Goal: Navigation & Orientation: Find specific page/section

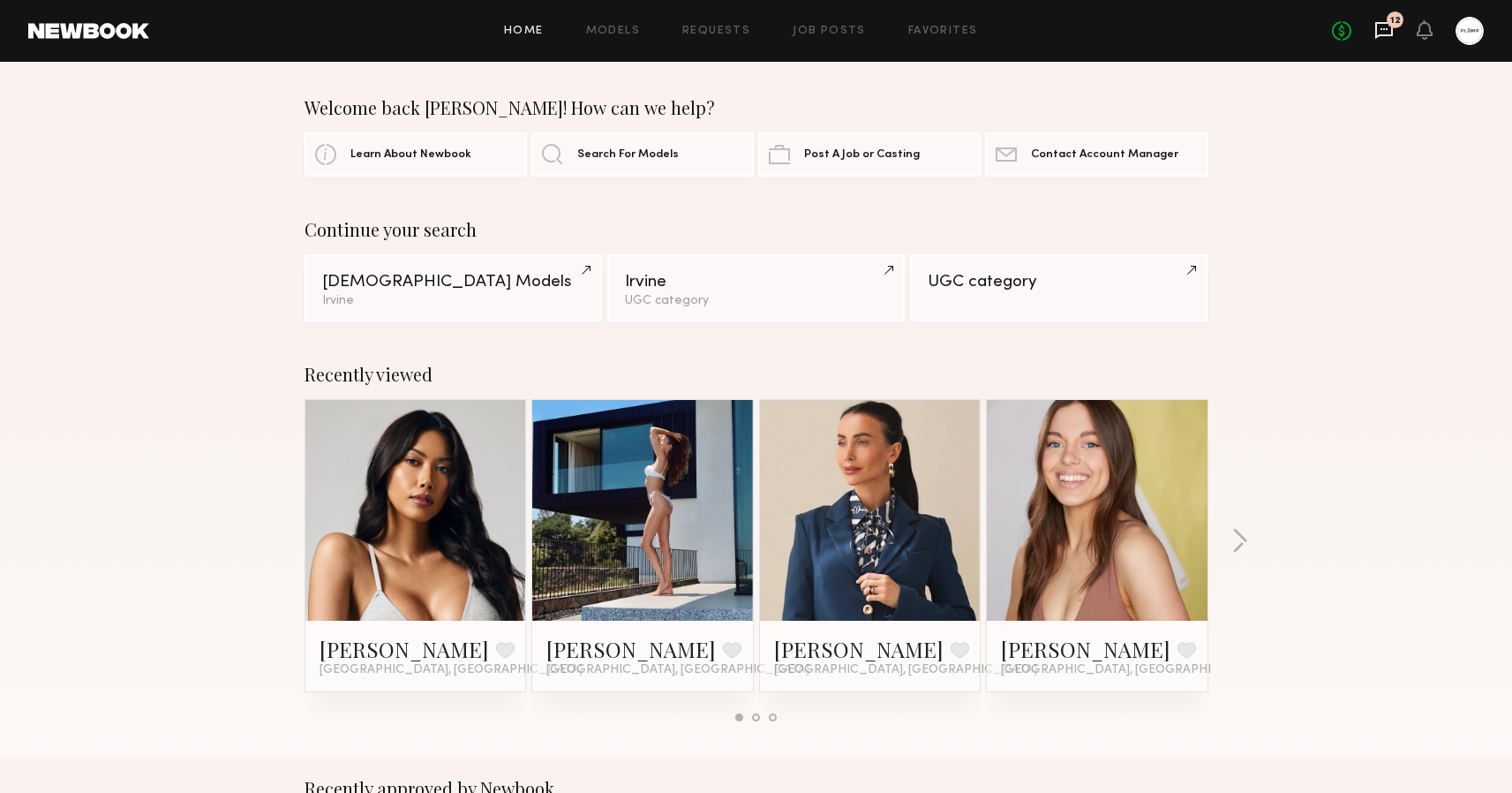
click at [1387, 30] on icon at bounding box center [1383, 30] width 20 height 20
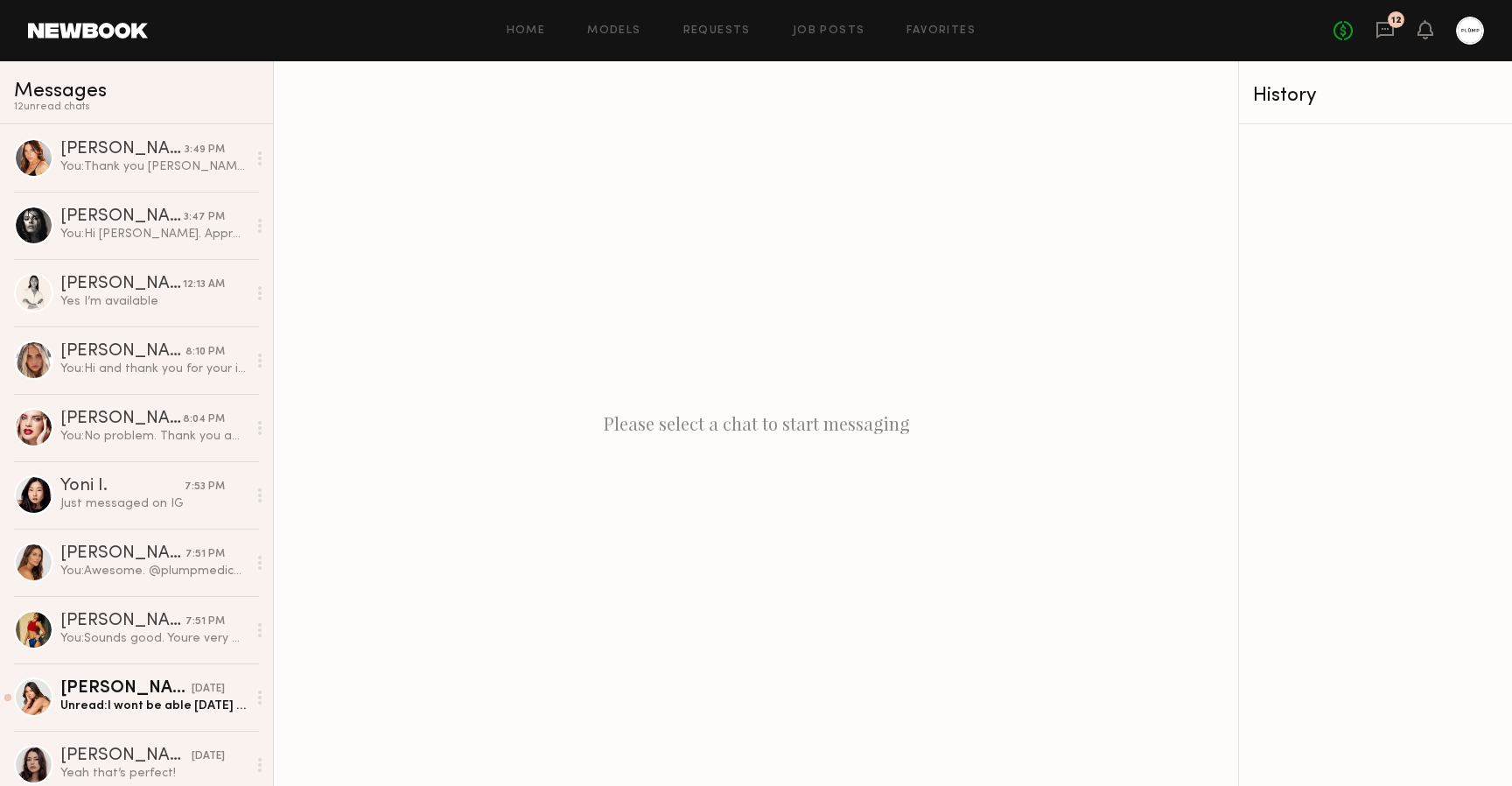
click at [88, 29] on link at bounding box center [88, 30] width 120 height 16
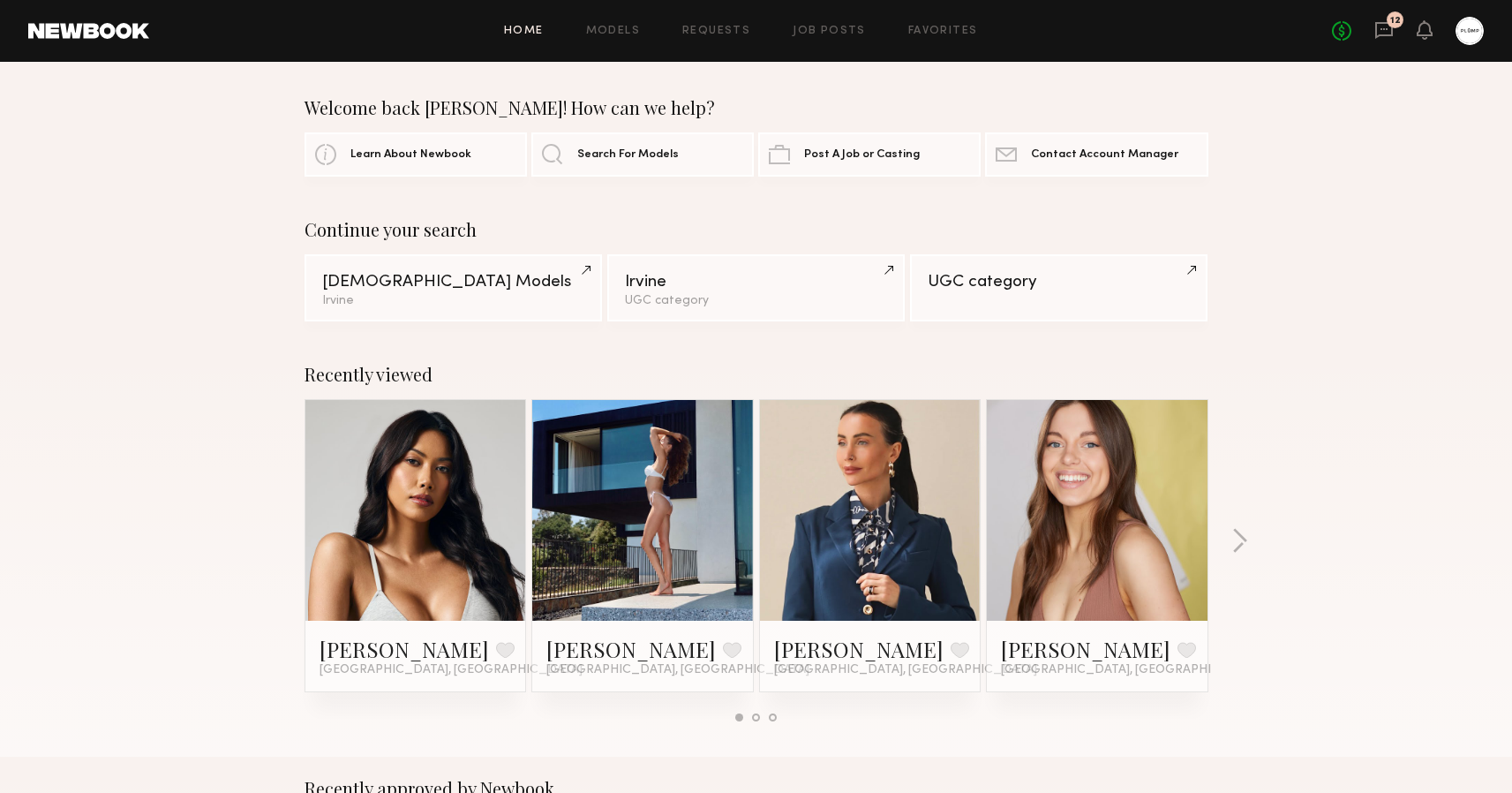
click at [612, 23] on div "Home Models Requests Job Posts Favorites Sign Out No fees up to $5,000 12" at bounding box center [816, 31] width 1335 height 28
click at [612, 32] on link "Models" at bounding box center [612, 31] width 54 height 11
